Goal: Task Accomplishment & Management: Manage account settings

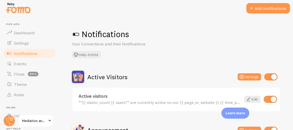
click at [211, 60] on div "Notifications Your Connections and their Notifications Help Article Active Visi…" at bounding box center [175, 72] width 233 height 113
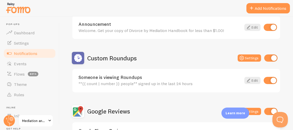
scroll to position [154, 0]
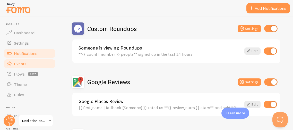
click at [16, 60] on link "Events" at bounding box center [29, 63] width 53 height 10
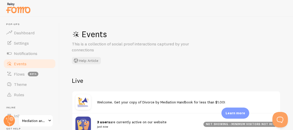
click at [143, 71] on div "Events This is a collection of social proof interactions captured by your conne…" at bounding box center [175, 72] width 233 height 113
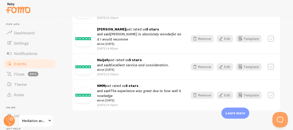
scroll to position [420, 0]
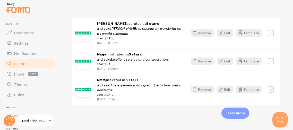
click at [66, 75] on div "Events This is a collection of social proof interactions captured by your conne…" at bounding box center [175, 72] width 233 height 113
click at [36, 104] on ul "Pop-ups Dashboard Settings Notifications Events Flows beta Theme Rules Inline I…" at bounding box center [29, 93] width 53 height 140
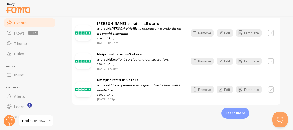
scroll to position [51, 0]
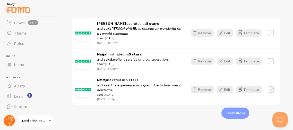
click at [7, 120] on circle at bounding box center [9, 120] width 11 height 11
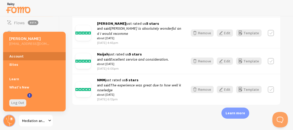
click at [16, 58] on link "Account" at bounding box center [34, 56] width 62 height 8
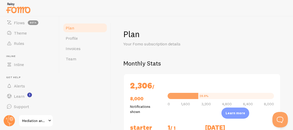
click at [102, 77] on div "Plan Profile Invoices Team" at bounding box center [84, 72] width 51 height 113
click at [103, 91] on div "Plan Profile Invoices Team" at bounding box center [84, 72] width 51 height 113
click at [212, 61] on h2 "Monthly Stats" at bounding box center [201, 63] width 157 height 8
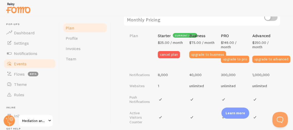
click at [25, 65] on span "Events" at bounding box center [20, 63] width 13 height 5
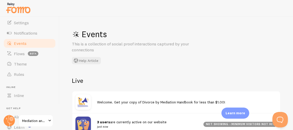
scroll to position [10, 0]
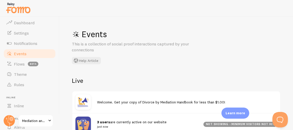
click at [140, 121] on span "3 users are currently active on our website just now" at bounding box center [147, 124] width 100 height 10
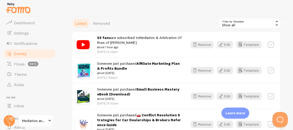
scroll to position [133, 0]
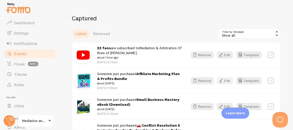
click at [225, 79] on button "Edit" at bounding box center [225, 80] width 16 height 7
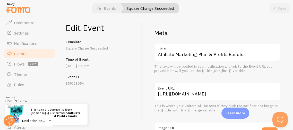
click at [121, 97] on div "Edit Event Template Square Charge Succeeded Time of Event [DATE] 1:58pm Event I…" at bounding box center [100, 72] width 82 height 113
click at [122, 97] on div "Edit Event Template Square Charge Succeeded Time of Event [DATE] 1:58pm Event I…" at bounding box center [100, 72] width 82 height 113
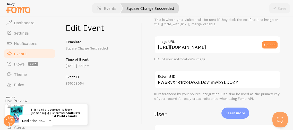
scroll to position [61, 0]
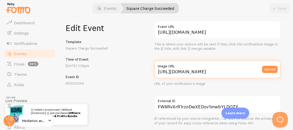
click at [158, 70] on input "[URL][DOMAIN_NAME]" at bounding box center [217, 69] width 126 height 18
click at [210, 71] on input "[URL][DOMAIN_NAME]" at bounding box center [217, 69] width 126 height 18
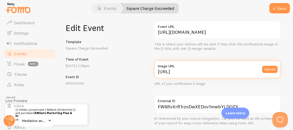
scroll to position [0, 0]
drag, startPoint x: 237, startPoint y: 70, endPoint x: 140, endPoint y: 68, distance: 97.2
click at [140, 68] on div "Edit Event Template Square Charge Succeeded Time of Event [DATE] 1:58pm Event I…" at bounding box center [175, 72] width 233 height 113
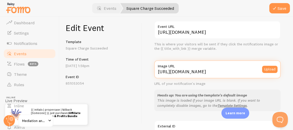
scroll to position [0, 15]
type input "[URL][DOMAIN_NAME]"
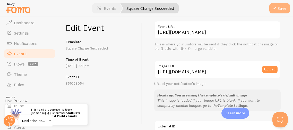
click at [281, 11] on button "Save" at bounding box center [279, 8] width 21 height 10
click at [19, 52] on span "Events" at bounding box center [20, 53] width 13 height 5
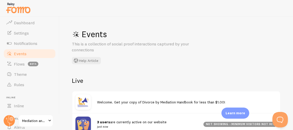
click at [226, 39] on h1 "Events" at bounding box center [149, 34] width 154 height 11
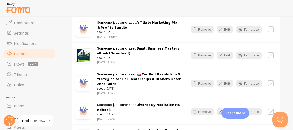
scroll to position [185, 0]
click at [227, 55] on button "Edit" at bounding box center [225, 54] width 16 height 7
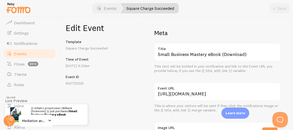
click at [125, 84] on p "850723225" at bounding box center [101, 82] width 70 height 5
click at [130, 101] on div "Edit Event Template Square Charge Succeeded Time of Event [DATE] 9:32am Event I…" at bounding box center [100, 72] width 82 height 113
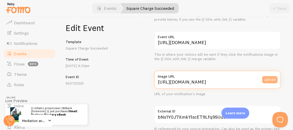
scroll to position [0, 90]
drag, startPoint x: 157, startPoint y: 80, endPoint x: 275, endPoint y: 82, distance: 118.3
click at [275, 82] on div "[URL][DOMAIN_NAME] Image URL Upload" at bounding box center [217, 79] width 126 height 18
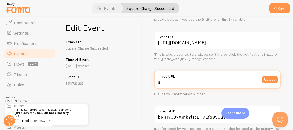
click at [184, 84] on input "g" at bounding box center [217, 79] width 126 height 18
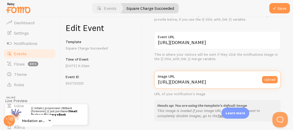
type input "[URL][DOMAIN_NAME]"
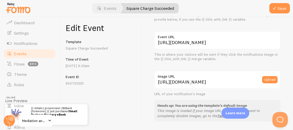
click at [131, 75] on h5 "Event ID" at bounding box center [101, 76] width 70 height 5
click at [278, 6] on button "Save" at bounding box center [279, 8] width 21 height 10
click at [113, 65] on p "[DATE] 9:32am" at bounding box center [101, 65] width 70 height 5
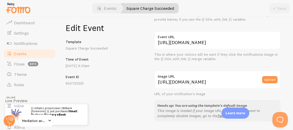
click at [34, 50] on link "Events" at bounding box center [29, 53] width 53 height 10
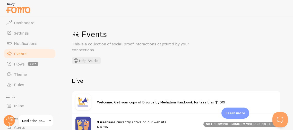
click at [183, 61] on div "Events This is a collection of social proof interactions captured by your conne…" at bounding box center [149, 46] width 154 height 35
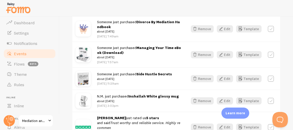
scroll to position [277, 0]
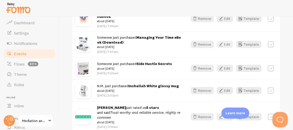
click at [224, 44] on icon "button" at bounding box center [221, 44] width 6 height 6
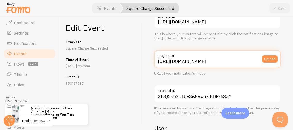
scroll to position [0, 89]
drag, startPoint x: 158, startPoint y: 61, endPoint x: 292, endPoint y: 60, distance: 134.5
click at [292, 60] on div "Meta Managing Your Time eBook (Download) Title This text will be bolded in your…" at bounding box center [217, 72] width 151 height 113
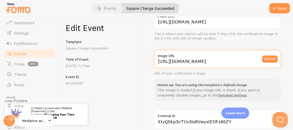
scroll to position [0, 15]
type input "[URL][DOMAIN_NAME]"
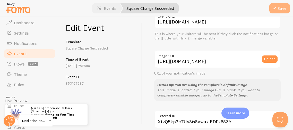
click at [280, 8] on button "Save" at bounding box center [279, 8] width 21 height 10
click at [20, 53] on span "Events" at bounding box center [20, 53] width 13 height 5
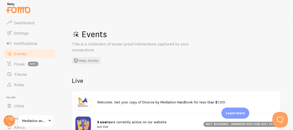
click at [137, 71] on div "Events This is a collection of social proof interactions captured by your conne…" at bounding box center [175, 72] width 233 height 113
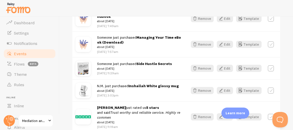
scroll to position [282, 0]
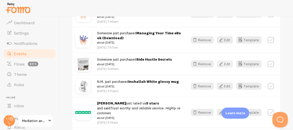
click at [224, 66] on icon "button" at bounding box center [221, 64] width 6 height 6
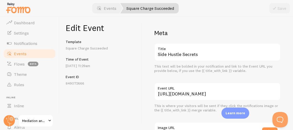
click at [125, 85] on p "849072666" at bounding box center [101, 82] width 70 height 5
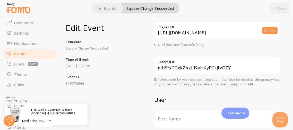
scroll to position [103, 0]
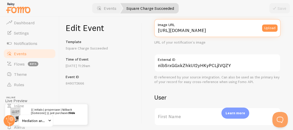
click at [157, 31] on input "[URL][DOMAIN_NAME]" at bounding box center [217, 28] width 126 height 18
drag, startPoint x: 157, startPoint y: 31, endPoint x: 292, endPoint y: 30, distance: 135.0
click at [292, 30] on div "Meta Side Hustle Secrets Title This text will be bolded in your notification an…" at bounding box center [217, 72] width 151 height 113
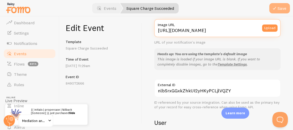
type input "[URL][DOMAIN_NAME]"
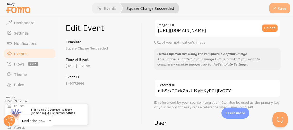
click at [281, 7] on button "Save" at bounding box center [279, 8] width 21 height 10
click at [15, 53] on span "Events" at bounding box center [20, 53] width 13 height 5
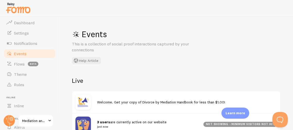
click at [103, 71] on div "Events This is a collection of social proof interactions captured by your conne…" at bounding box center [175, 72] width 233 height 113
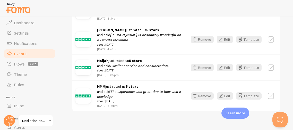
scroll to position [420, 0]
